Goal: Task Accomplishment & Management: Manage account settings

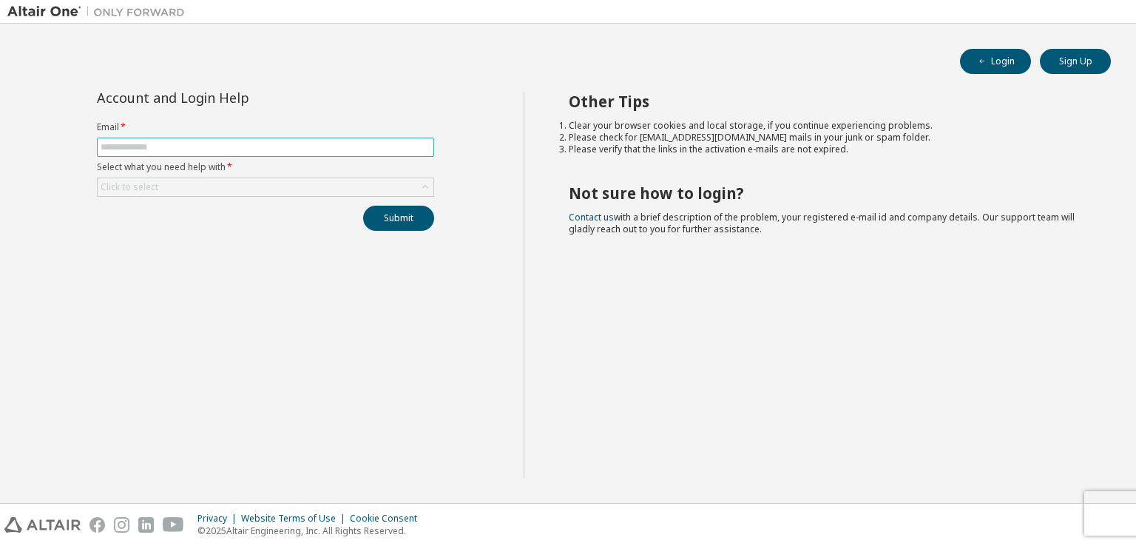
click at [341, 155] on span at bounding box center [265, 147] width 337 height 19
click at [333, 149] on input "text" at bounding box center [266, 147] width 330 height 12
type input "**********"
click at [254, 185] on div "Click to select" at bounding box center [266, 187] width 336 height 18
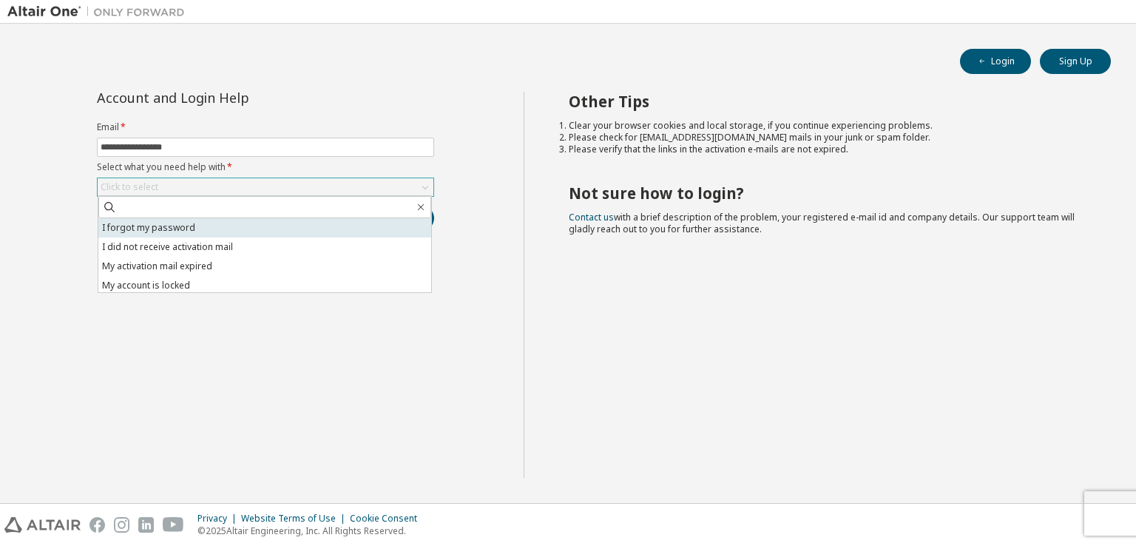
click at [228, 228] on li "I forgot my password" at bounding box center [264, 227] width 333 height 19
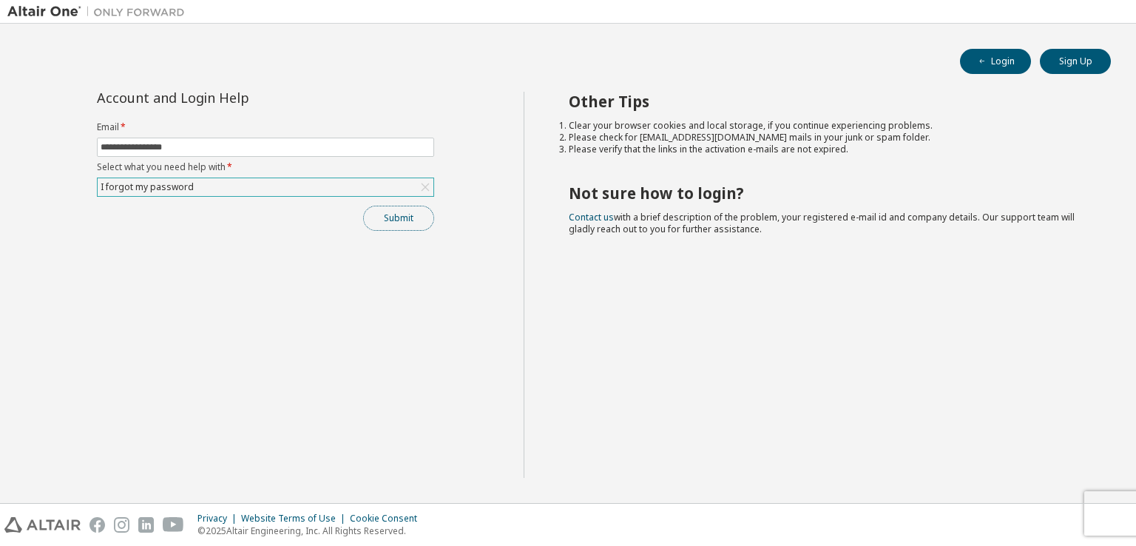
click at [408, 227] on button "Submit" at bounding box center [398, 218] width 71 height 25
